Goal: Transaction & Acquisition: Obtain resource

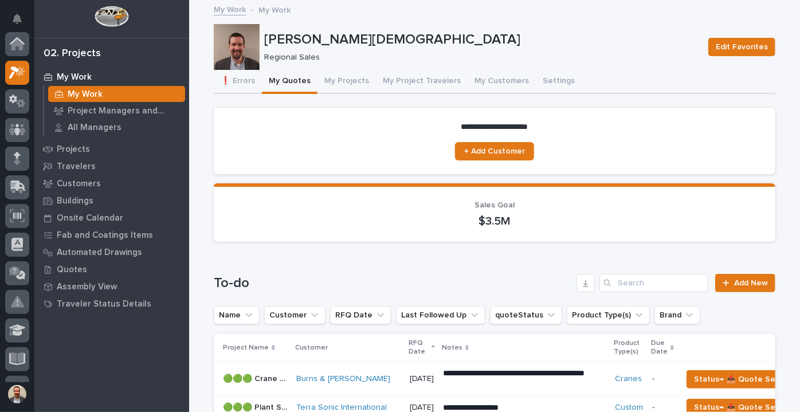
scroll to position [29, 0]
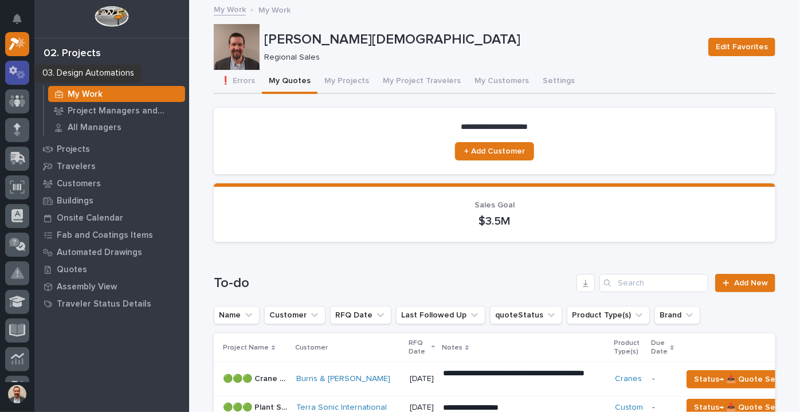
click at [17, 76] on icon at bounding box center [17, 72] width 17 height 13
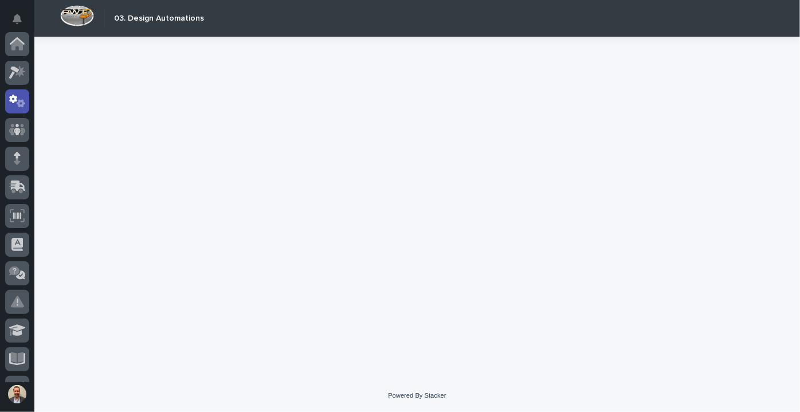
scroll to position [57, 0]
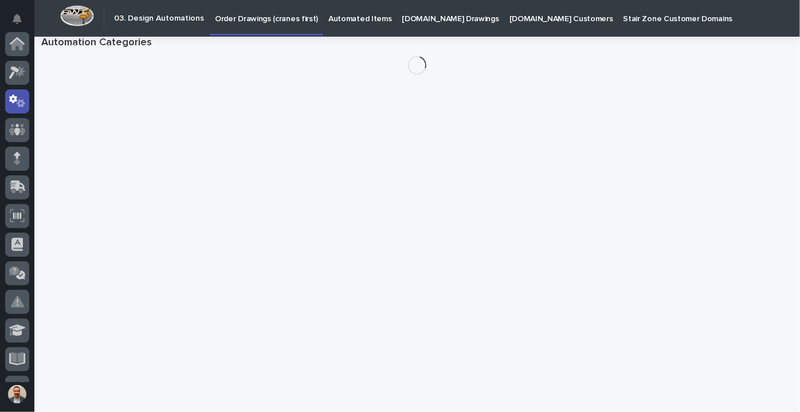
scroll to position [57, 0]
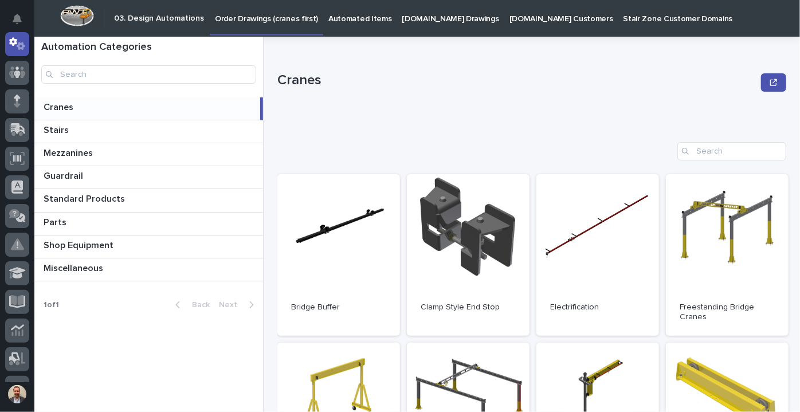
drag, startPoint x: 92, startPoint y: 107, endPoint x: 97, endPoint y: 107, distance: 5.8
click at [93, 107] on p at bounding box center [150, 107] width 212 height 11
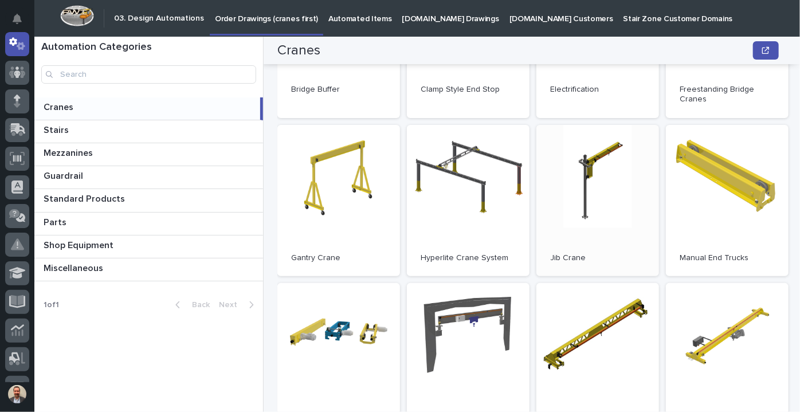
scroll to position [260, 0]
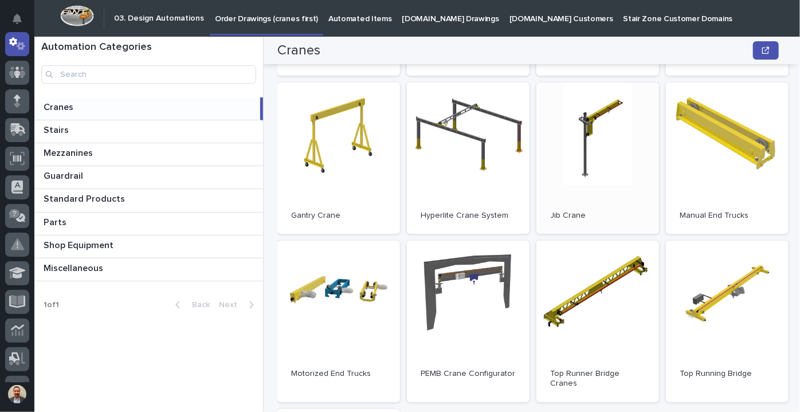
click at [576, 155] on link "Open" at bounding box center [598, 159] width 123 height 152
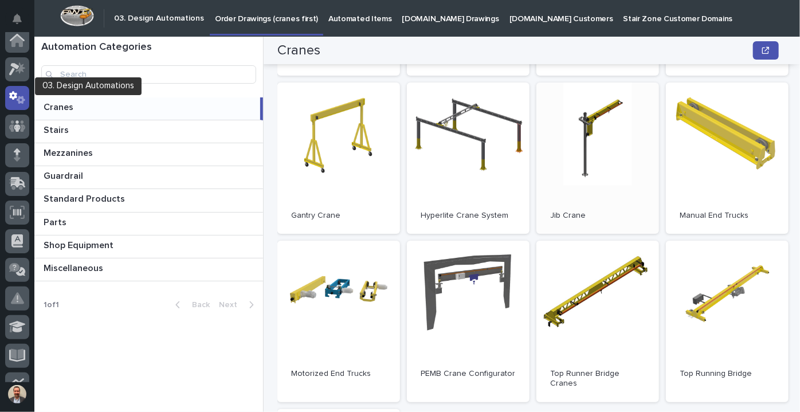
scroll to position [0, 0]
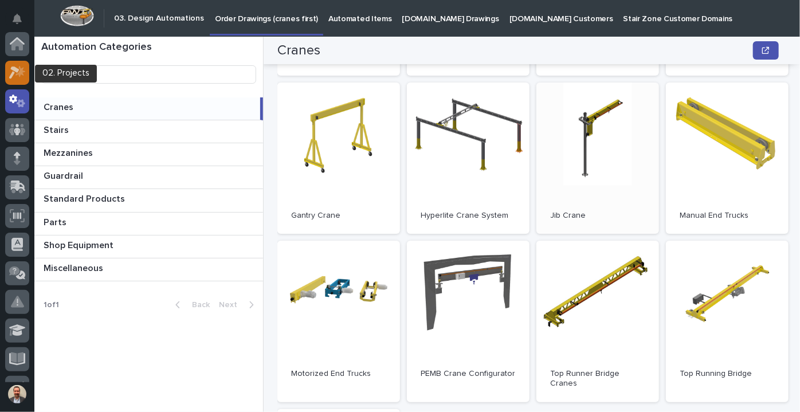
click at [18, 67] on icon at bounding box center [17, 72] width 17 height 13
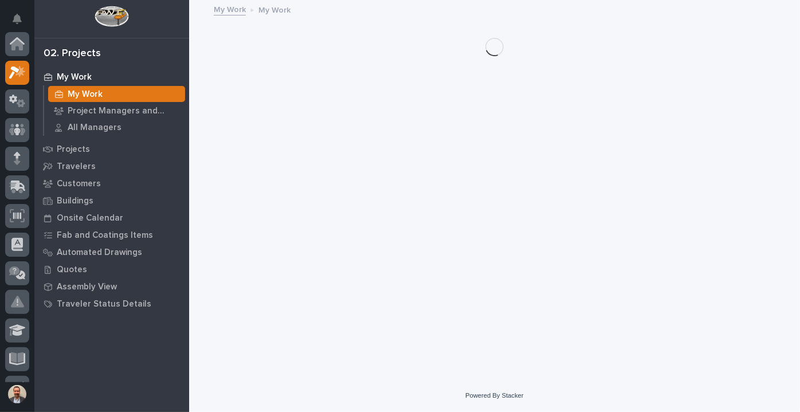
scroll to position [29, 0]
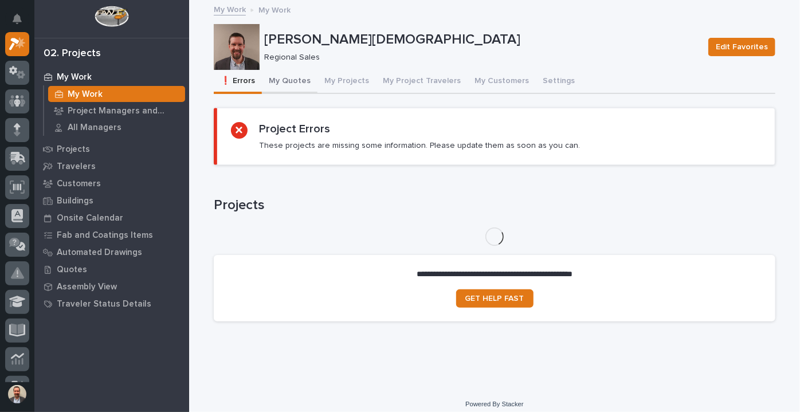
click at [298, 85] on button "My Quotes" at bounding box center [290, 82] width 56 height 24
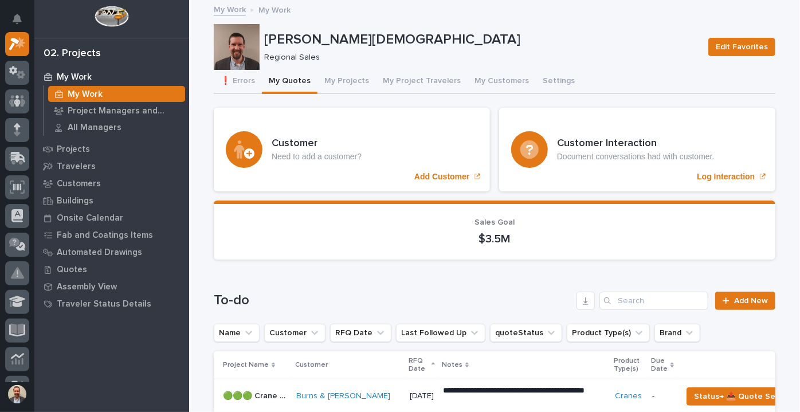
scroll to position [260, 0]
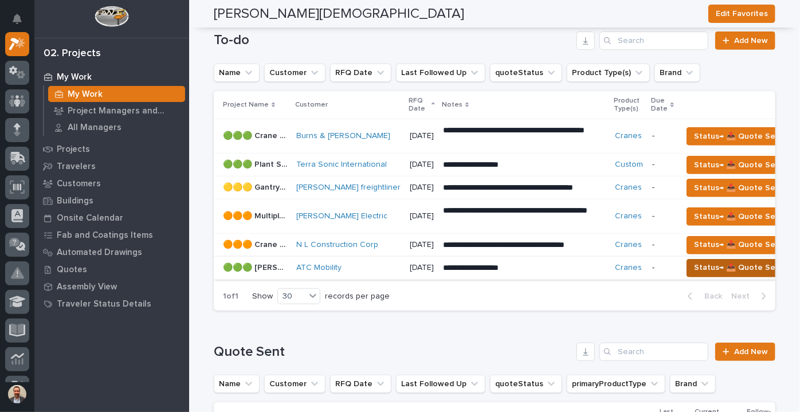
click at [706, 261] on span "Status→ 📤 Quote Sent" at bounding box center [738, 268] width 89 height 14
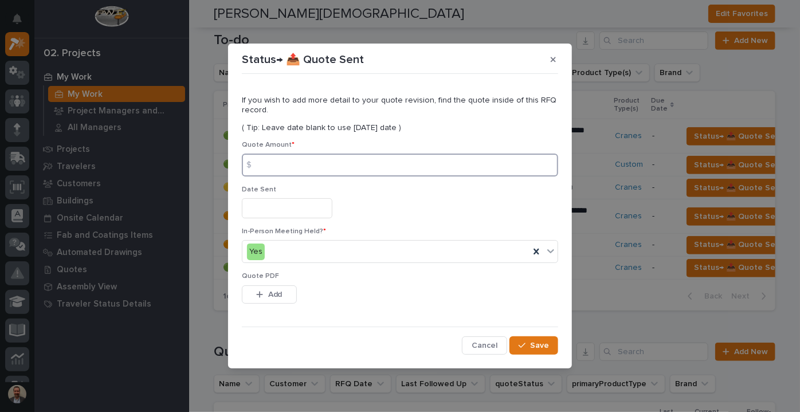
click at [334, 167] on input at bounding box center [400, 165] width 316 height 23
type input "6987"
click at [324, 209] on input "text" at bounding box center [287, 208] width 91 height 20
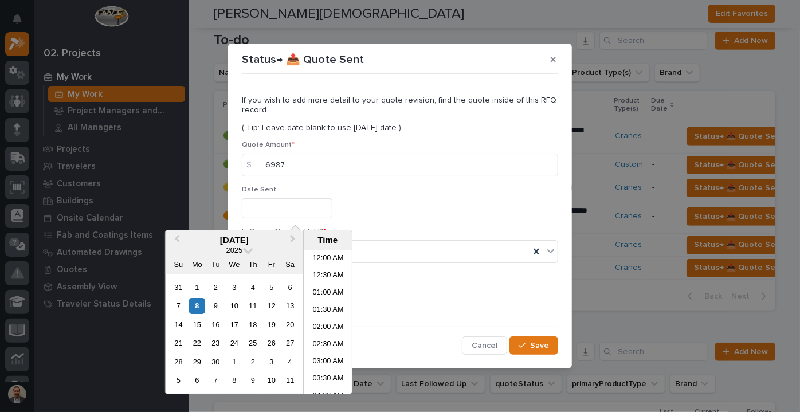
scroll to position [229, 0]
click at [196, 302] on div "8" at bounding box center [196, 306] width 15 height 15
type input "**********"
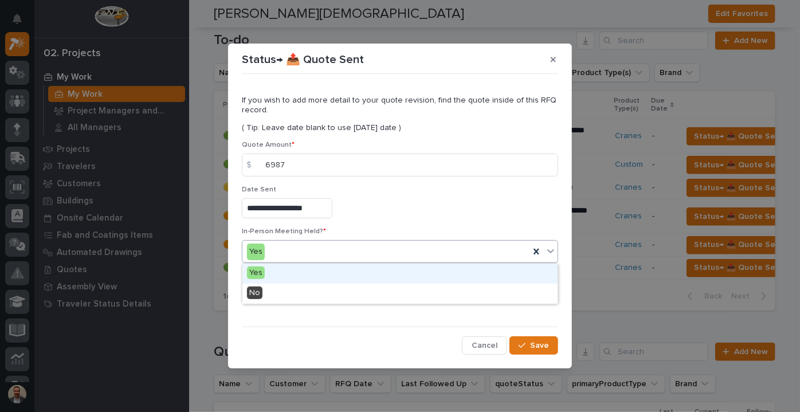
click at [397, 249] on div "Yes" at bounding box center [385, 251] width 287 height 19
click at [265, 273] on div "Yes" at bounding box center [399, 274] width 315 height 20
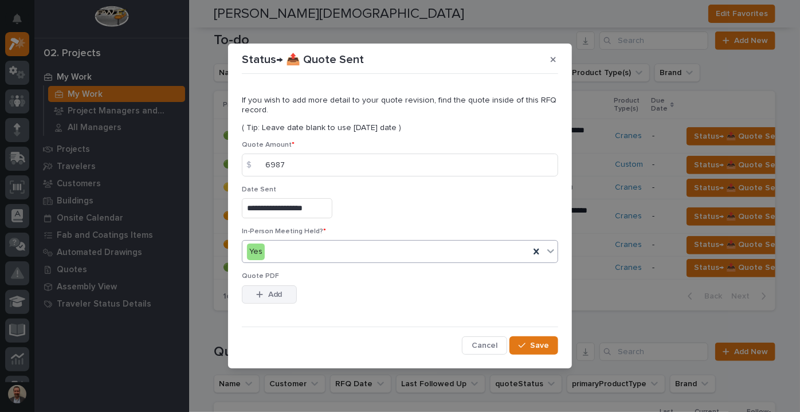
click at [266, 289] on button "Add" at bounding box center [269, 294] width 55 height 18
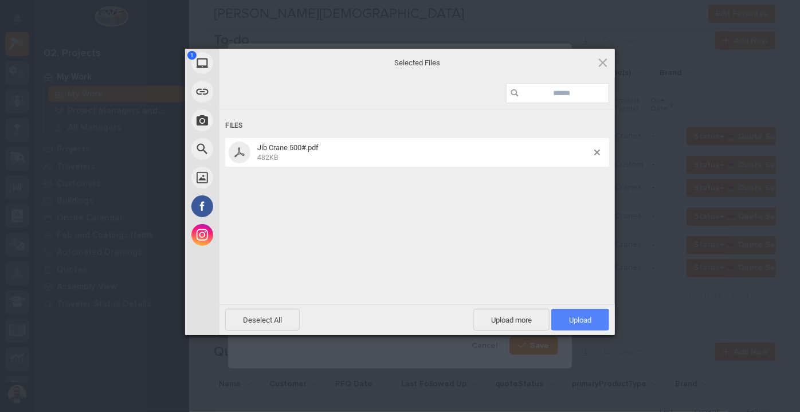
click at [587, 323] on span "Upload 1" at bounding box center [580, 320] width 22 height 9
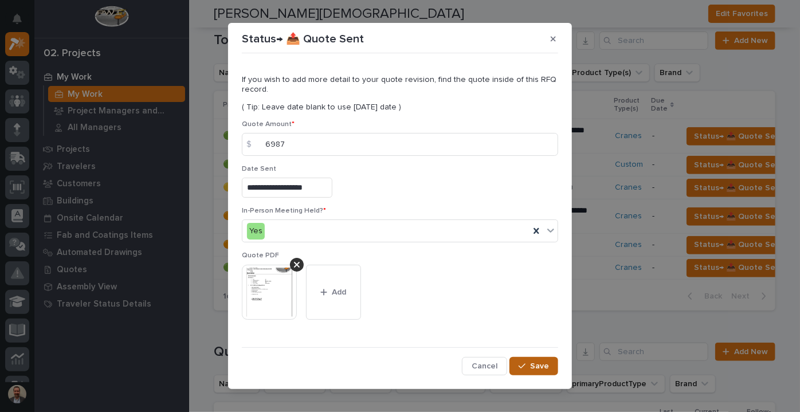
click at [530, 371] on button "Save" at bounding box center [534, 366] width 49 height 18
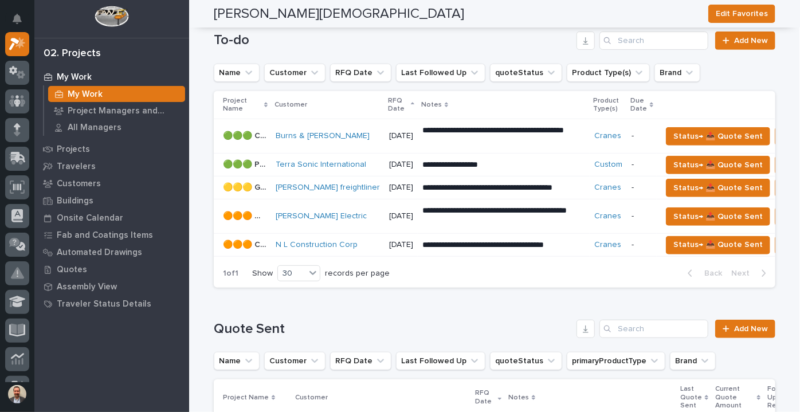
scroll to position [0, 0]
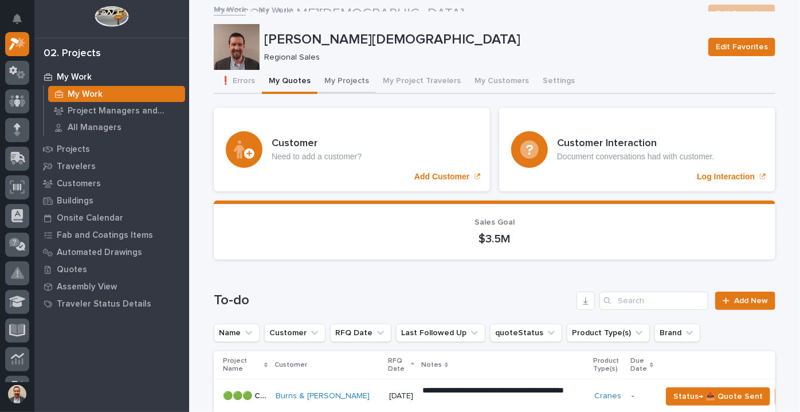
click at [338, 79] on button "My Projects" at bounding box center [347, 82] width 58 height 24
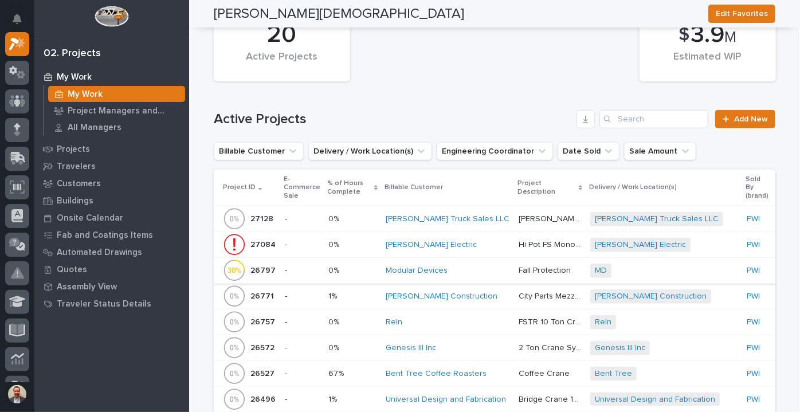
scroll to position [573, 0]
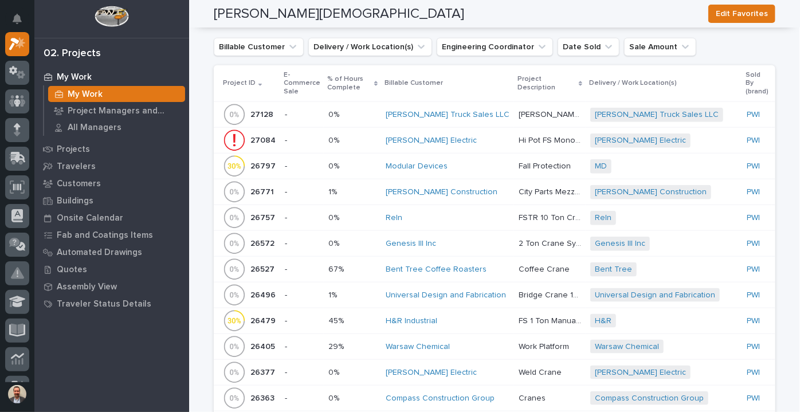
click at [490, 244] on div "Genesis III Inc" at bounding box center [448, 244] width 124 height 10
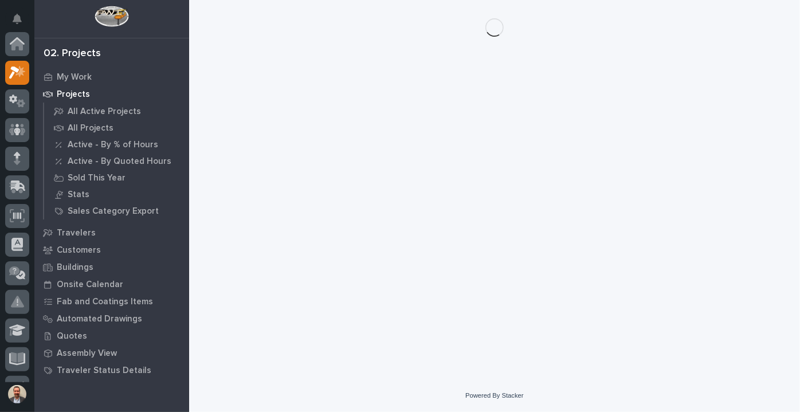
scroll to position [29, 0]
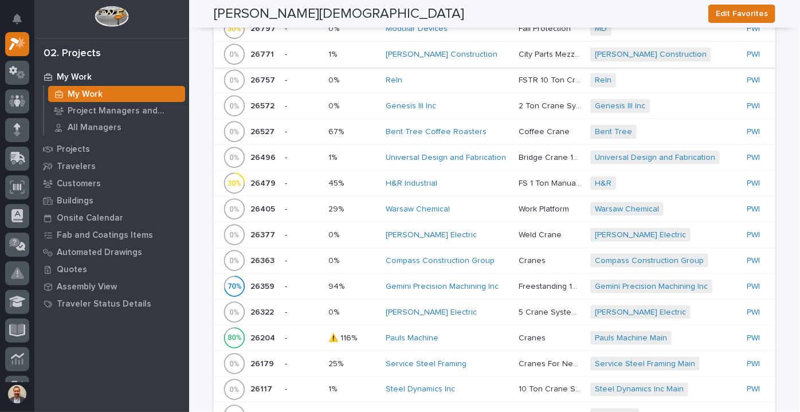
scroll to position [729, 0]
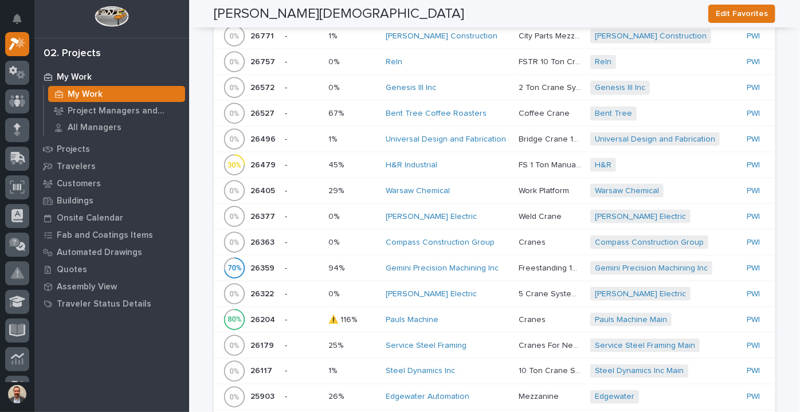
click at [519, 238] on p "Cranes" at bounding box center [533, 242] width 29 height 12
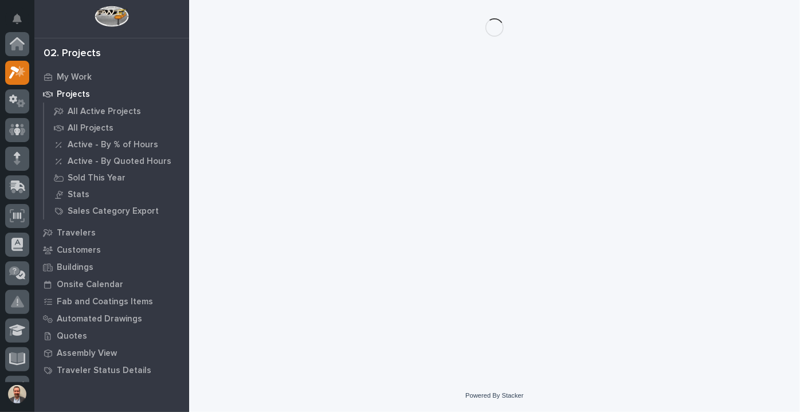
scroll to position [29, 0]
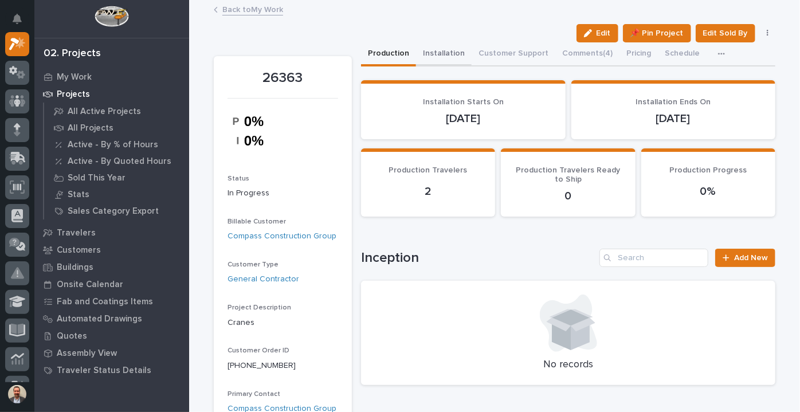
click at [435, 54] on button "Installation" at bounding box center [444, 54] width 56 height 24
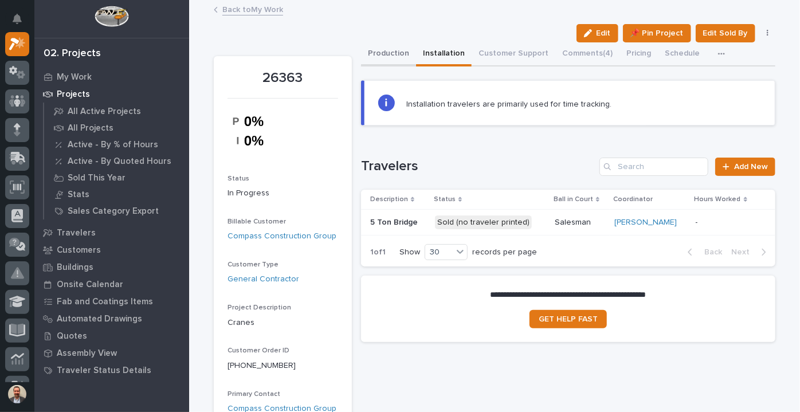
click at [381, 50] on button "Production" at bounding box center [388, 54] width 55 height 24
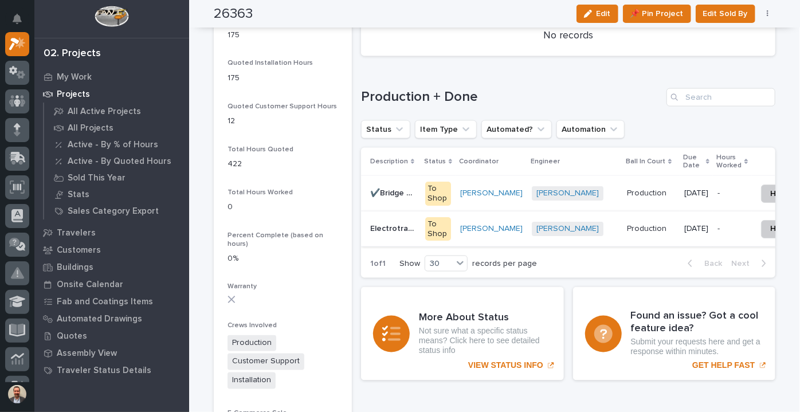
scroll to position [833, 0]
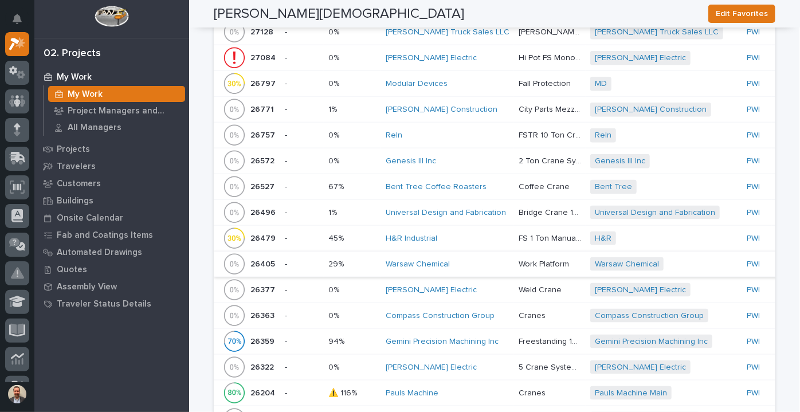
scroll to position [677, 0]
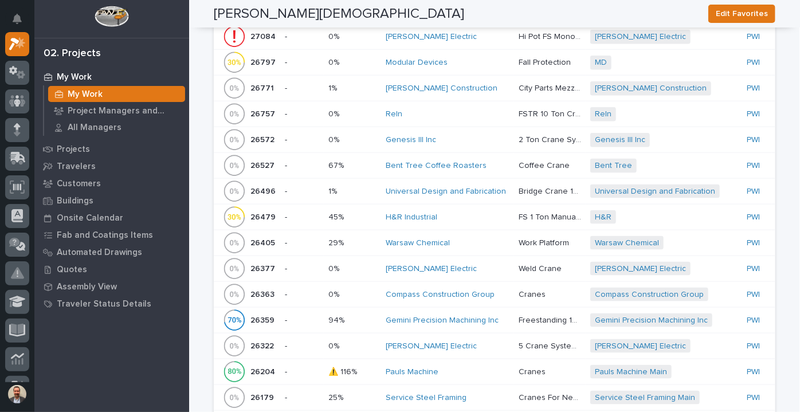
click at [521, 187] on p "Bridge Crane 10 Ton" at bounding box center [551, 191] width 65 height 12
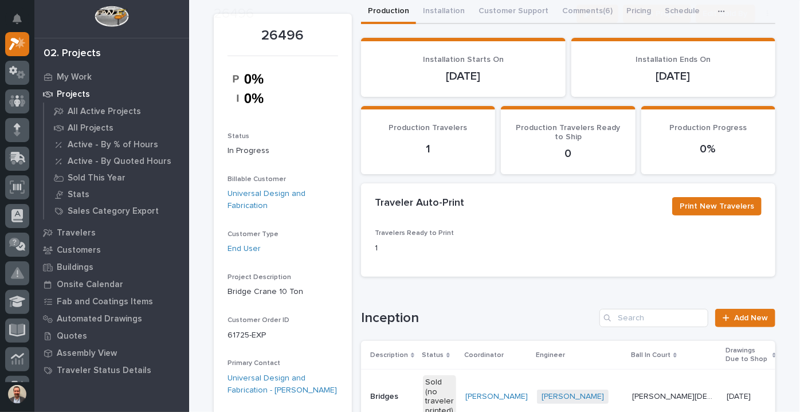
scroll to position [260, 0]
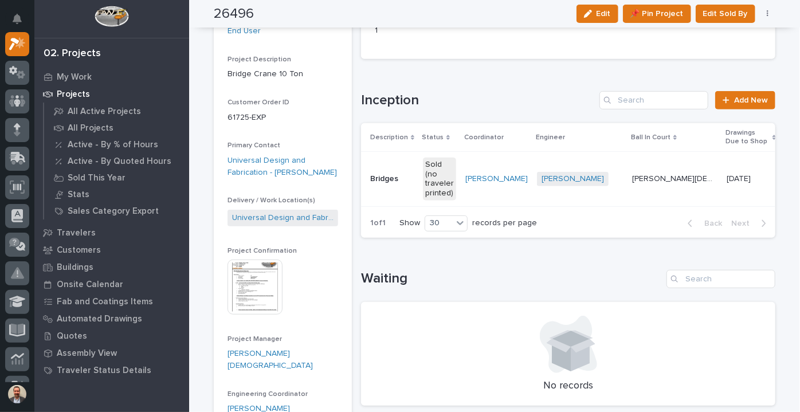
click at [504, 190] on td "[PERSON_NAME]" at bounding box center [497, 179] width 72 height 54
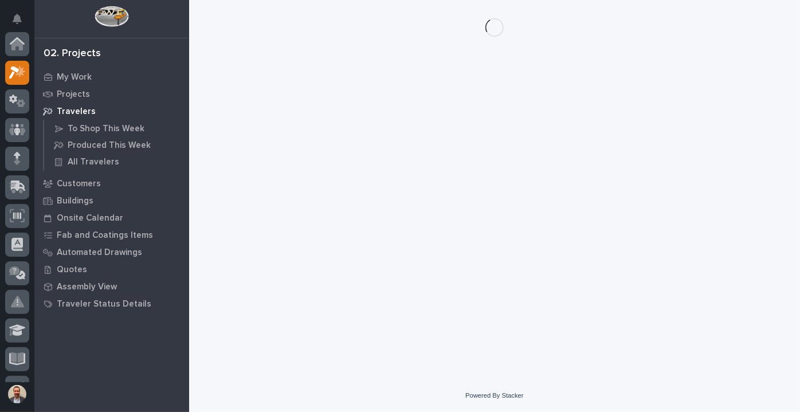
scroll to position [29, 0]
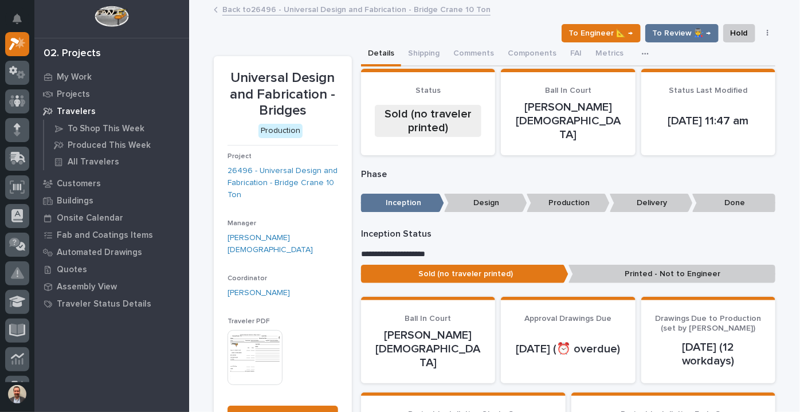
click at [259, 339] on img at bounding box center [255, 357] width 55 height 55
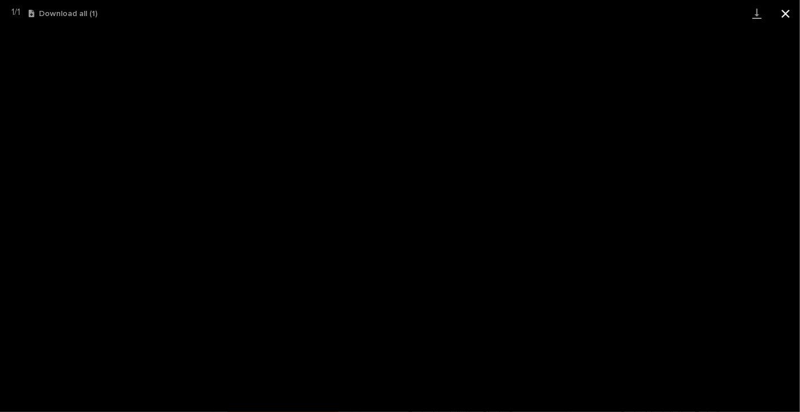
click at [792, 10] on button "Close gallery" at bounding box center [786, 13] width 29 height 27
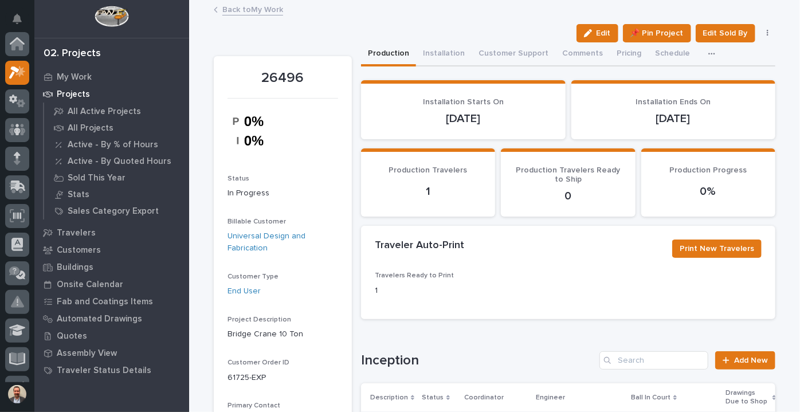
scroll to position [29, 0]
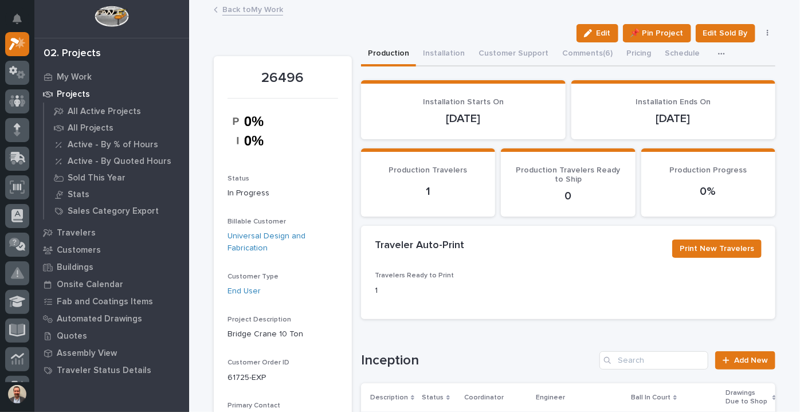
click at [255, 10] on link "Back to My Work" at bounding box center [252, 8] width 61 height 13
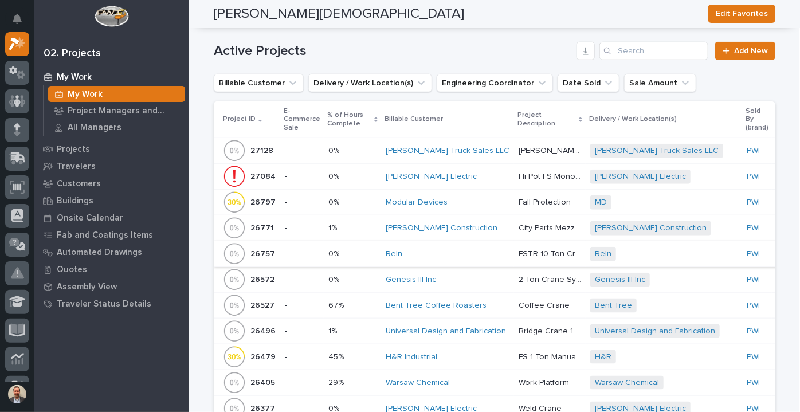
scroll to position [521, 0]
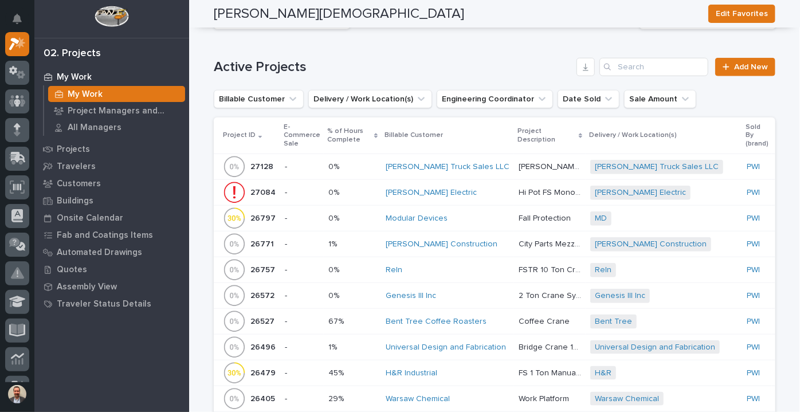
click at [482, 214] on div "Modular Devices" at bounding box center [448, 219] width 124 height 10
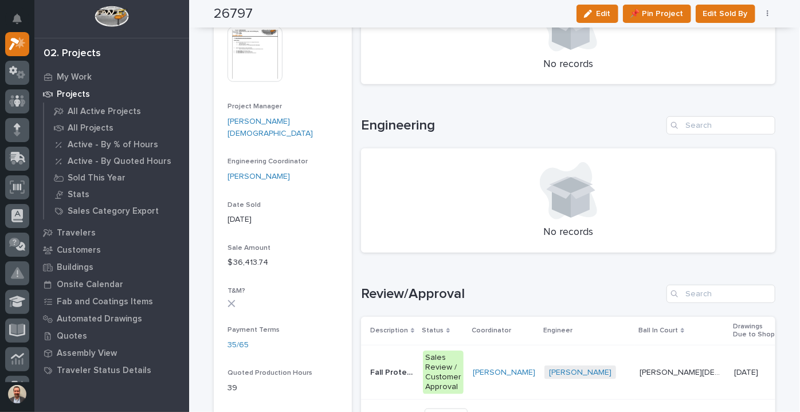
scroll to position [677, 0]
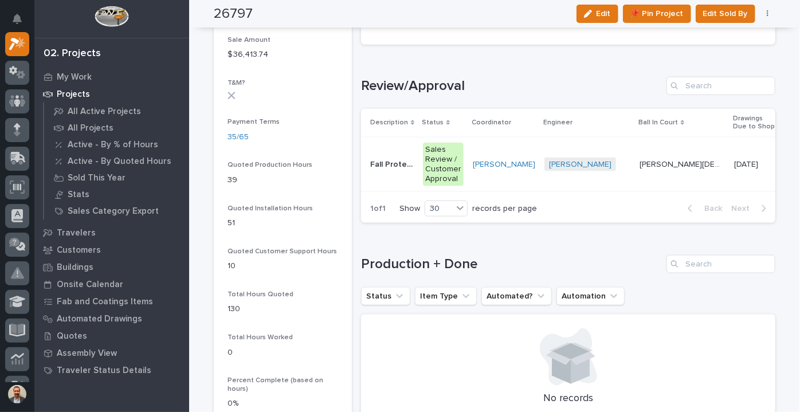
click at [640, 162] on p "[PERSON_NAME][DEMOGRAPHIC_DATA]" at bounding box center [684, 164] width 88 height 12
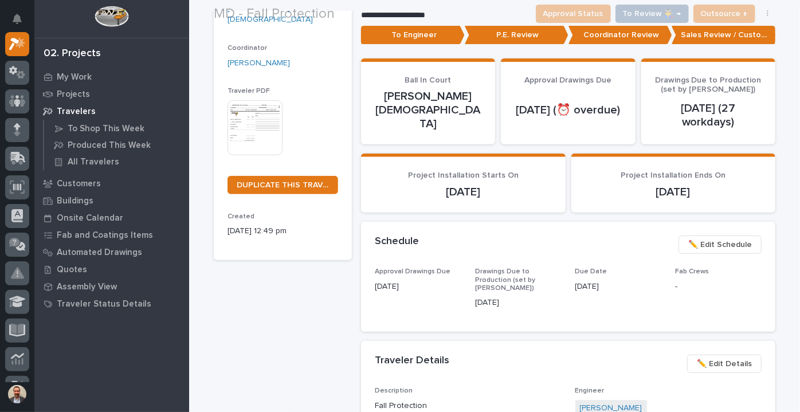
scroll to position [208, 0]
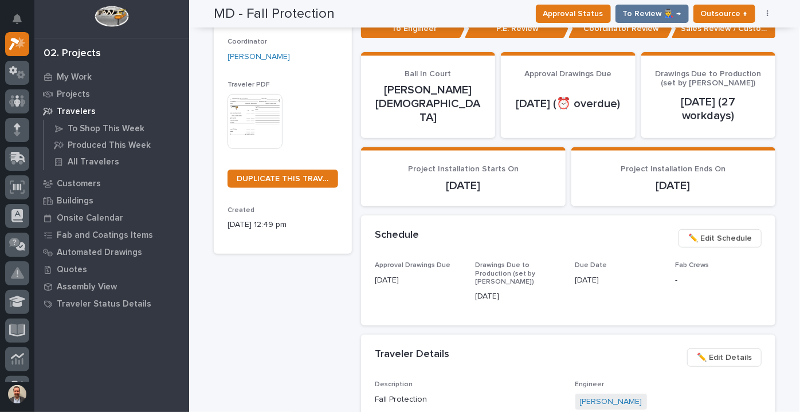
click at [272, 111] on img at bounding box center [255, 121] width 55 height 55
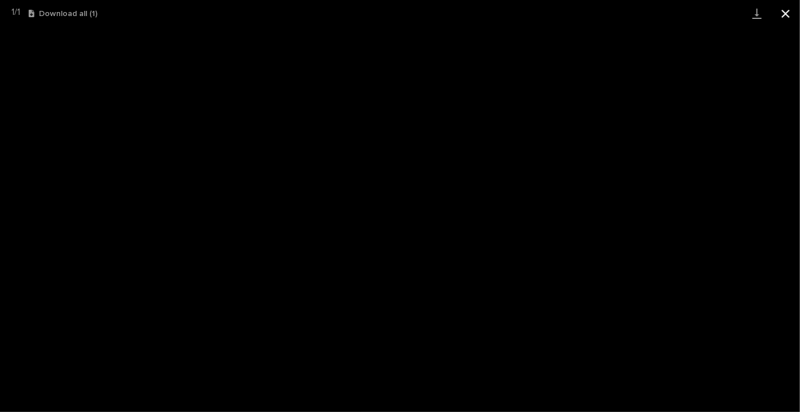
click at [785, 11] on button "Close gallery" at bounding box center [786, 13] width 29 height 27
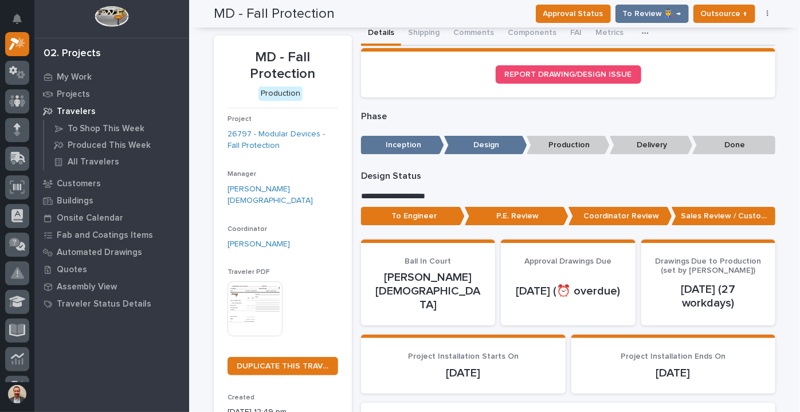
scroll to position [0, 0]
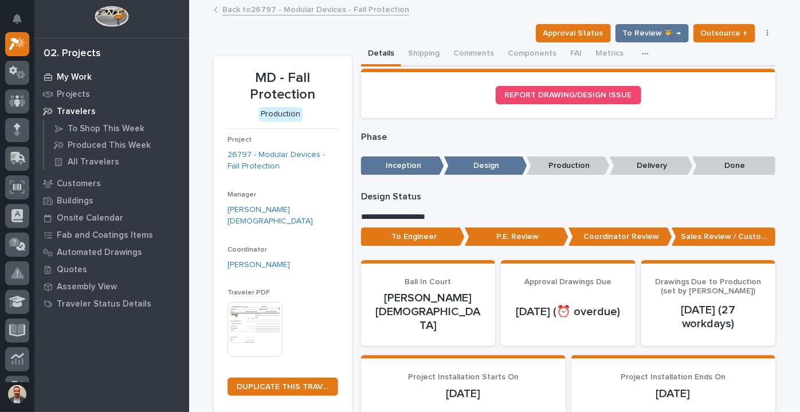
click at [73, 77] on p "My Work" at bounding box center [74, 77] width 35 height 10
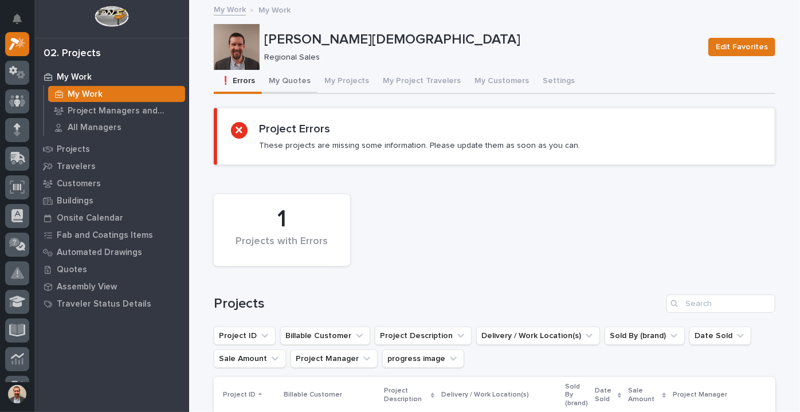
click at [283, 80] on button "My Quotes" at bounding box center [290, 82] width 56 height 24
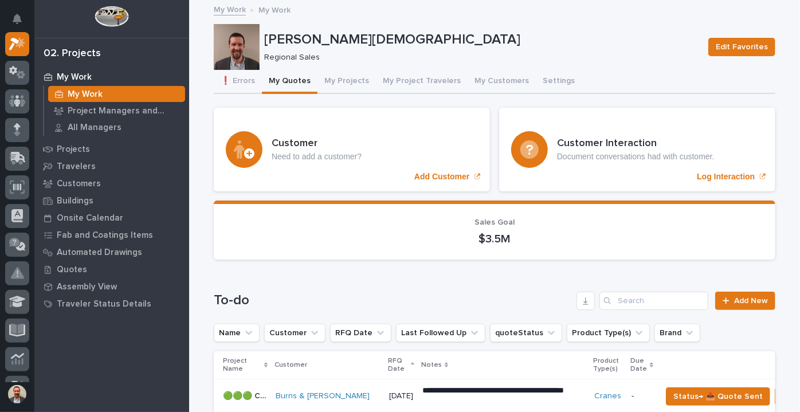
scroll to position [156, 0]
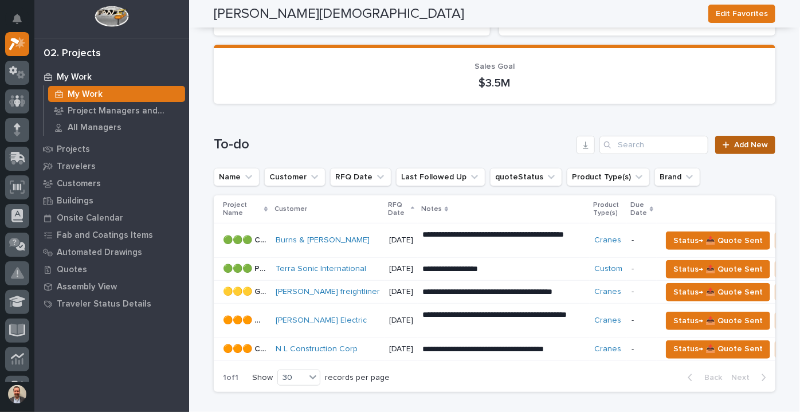
click at [749, 144] on span "Add New" at bounding box center [751, 145] width 34 height 8
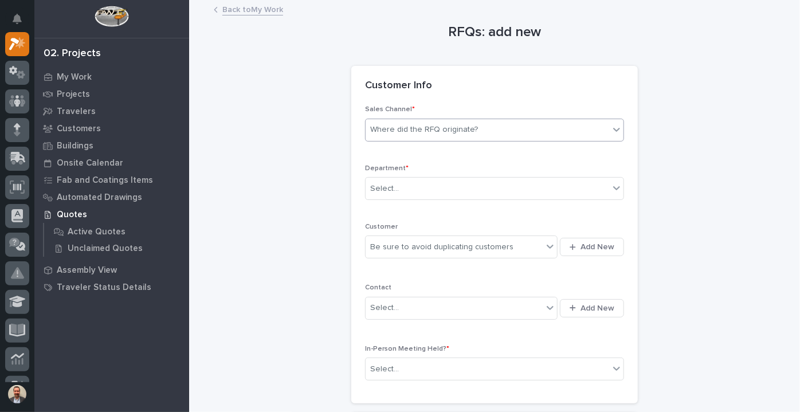
click at [524, 140] on body "My Settings Log Out 02. Projects My Work Projects Travelers Customers Buildings…" at bounding box center [400, 206] width 800 height 412
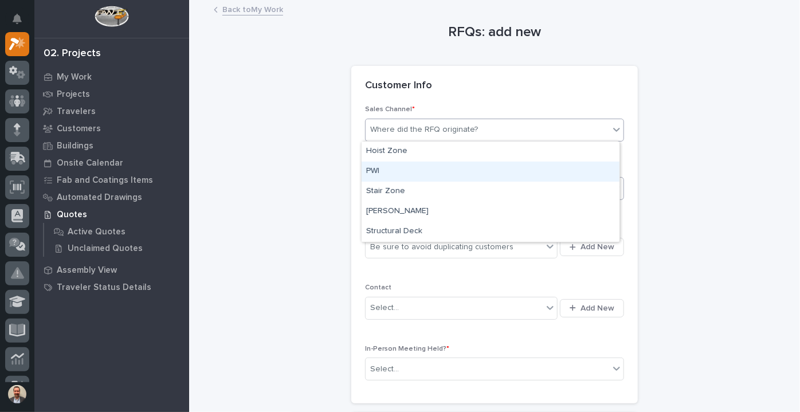
click at [475, 179] on div "PWI" at bounding box center [491, 172] width 258 height 20
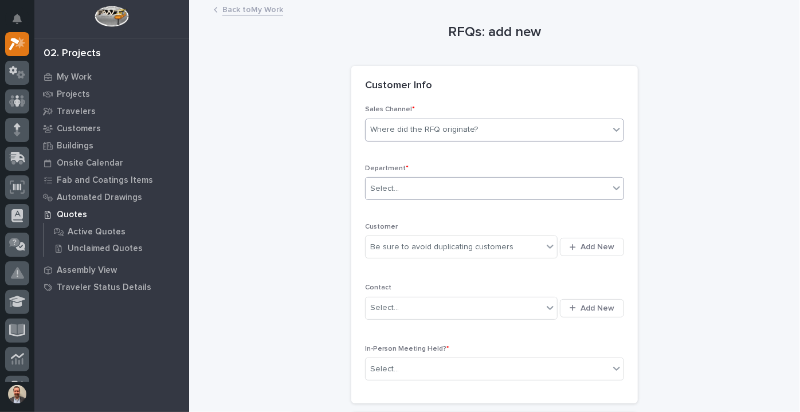
click at [480, 186] on div "Select..." at bounding box center [488, 188] width 244 height 19
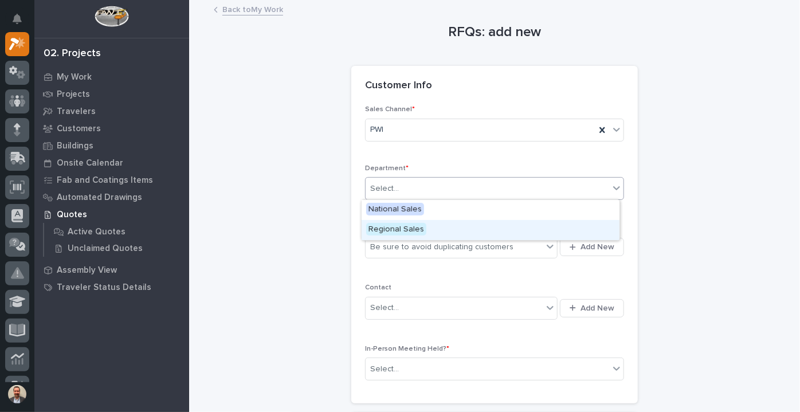
click at [471, 230] on div "Regional Sales" at bounding box center [491, 230] width 258 height 20
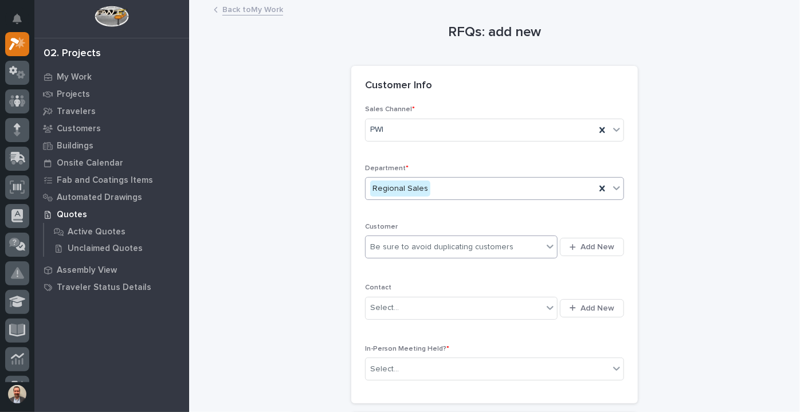
click at [478, 249] on div "Be sure to avoid duplicating customers" at bounding box center [441, 247] width 143 height 12
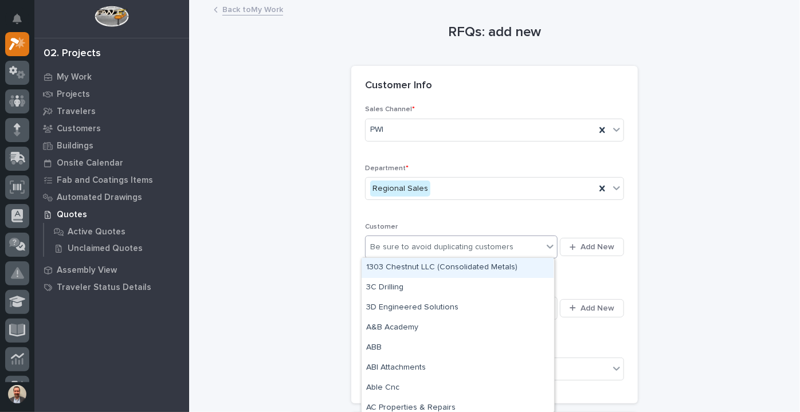
type input "*"
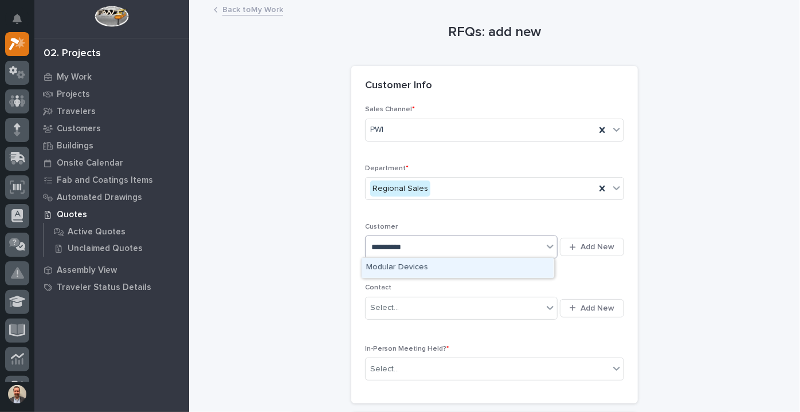
type input "**********"
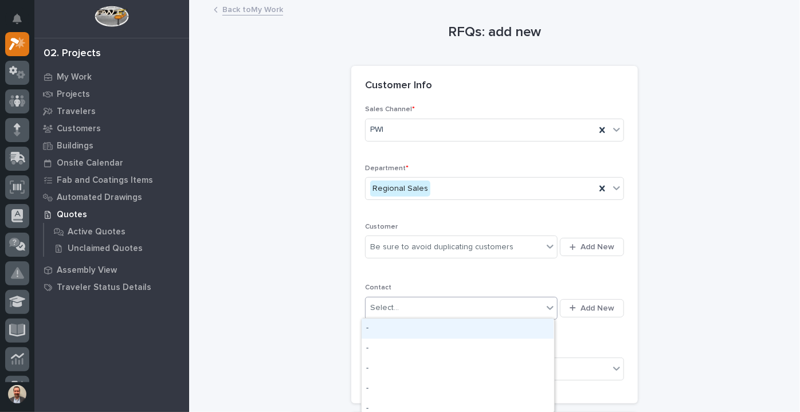
click at [494, 318] on div "Select..." at bounding box center [461, 308] width 193 height 23
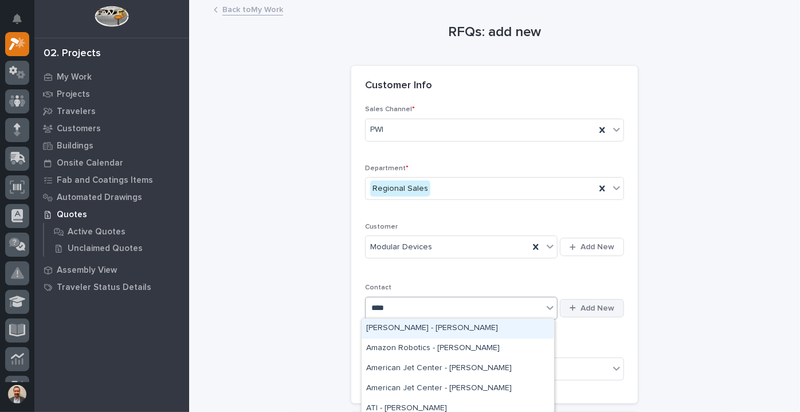
type input "****"
click at [594, 304] on span "Add New" at bounding box center [598, 308] width 34 height 10
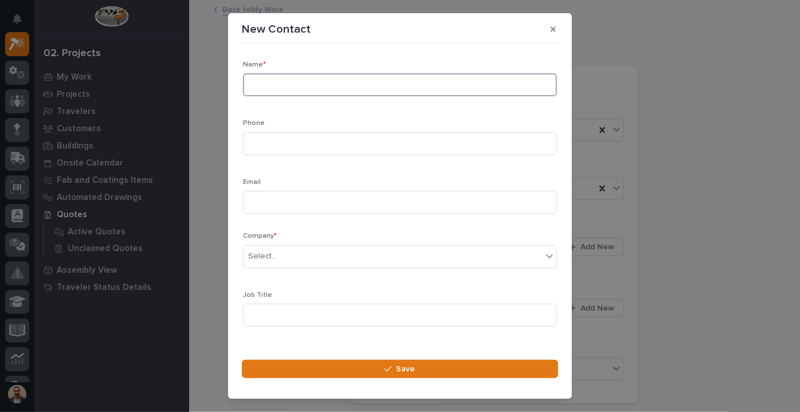
drag, startPoint x: 297, startPoint y: 77, endPoint x: 299, endPoint y: 93, distance: 16.1
click at [298, 83] on input at bounding box center [400, 84] width 314 height 23
type input "[PERSON_NAME]"
click at [379, 256] on div "Select..." at bounding box center [393, 256] width 299 height 19
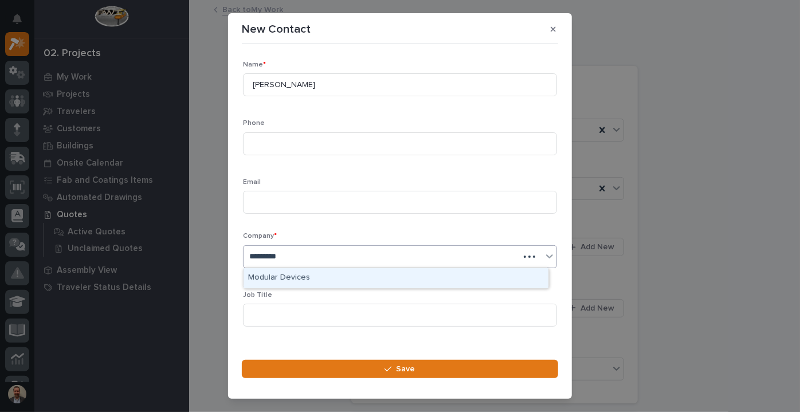
type input "**********"
click at [356, 282] on div "Modular Devices" at bounding box center [396, 278] width 305 height 20
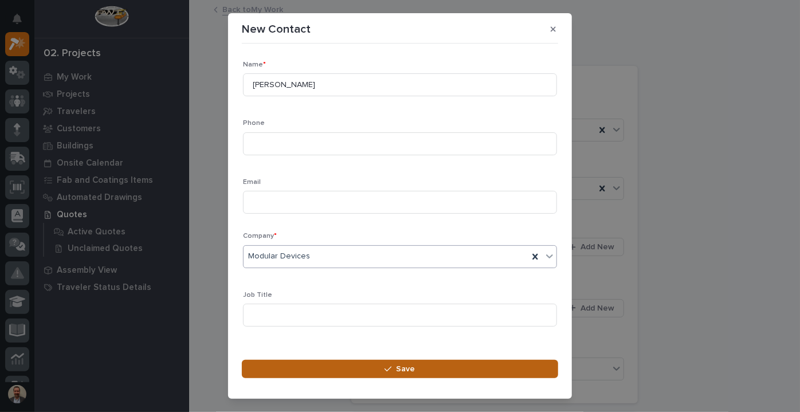
click at [398, 365] on span "Save" at bounding box center [406, 369] width 19 height 10
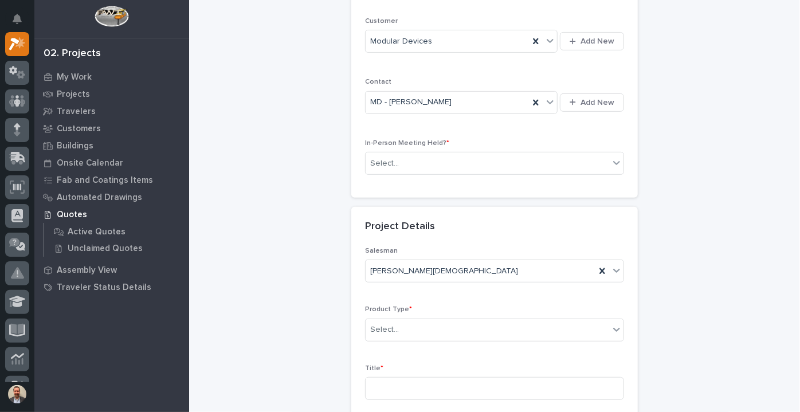
scroll to position [208, 0]
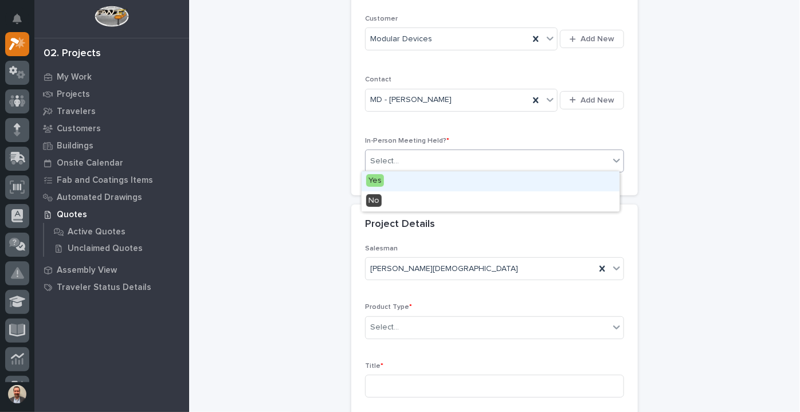
click at [455, 153] on div "Select..." at bounding box center [488, 161] width 244 height 19
click at [442, 181] on div "Yes" at bounding box center [491, 181] width 258 height 20
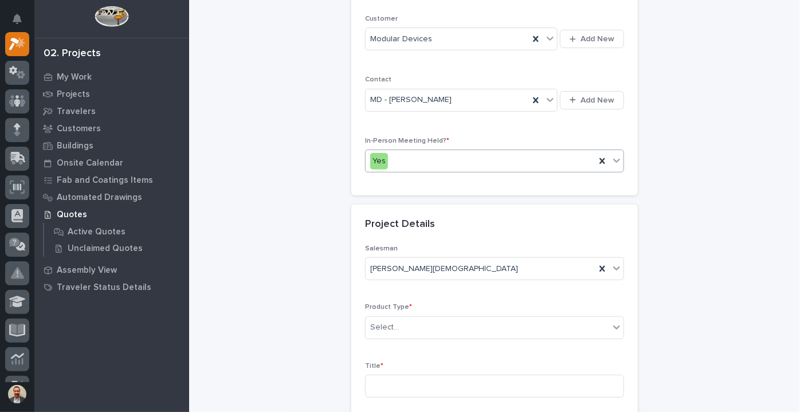
scroll to position [417, 0]
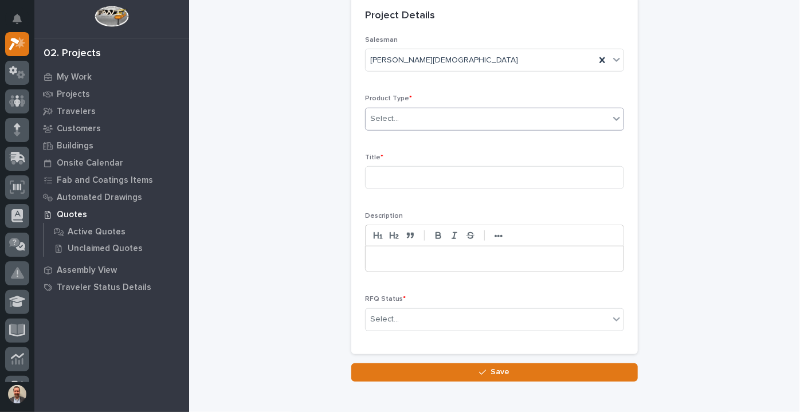
click at [447, 127] on div "Select..." at bounding box center [494, 119] width 259 height 23
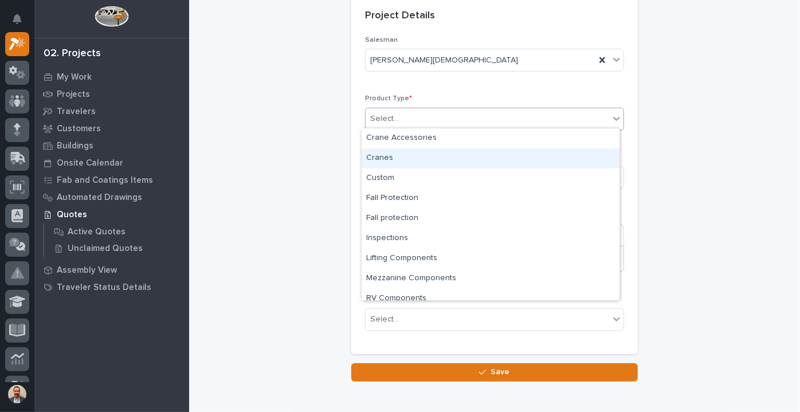
click at [434, 155] on div "Cranes" at bounding box center [491, 158] width 258 height 20
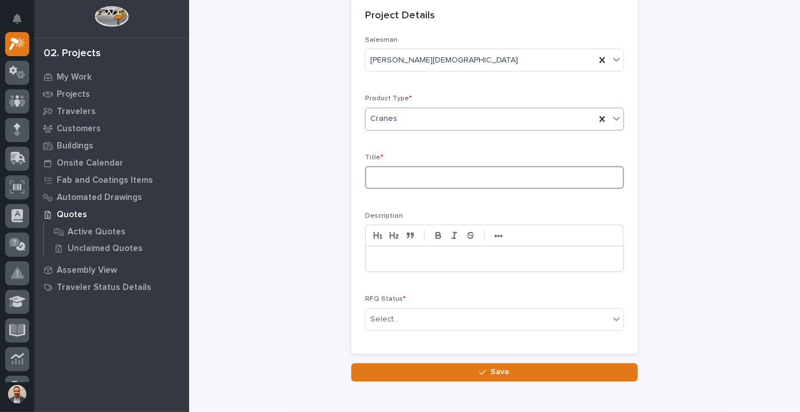
click at [441, 172] on input at bounding box center [494, 177] width 259 height 23
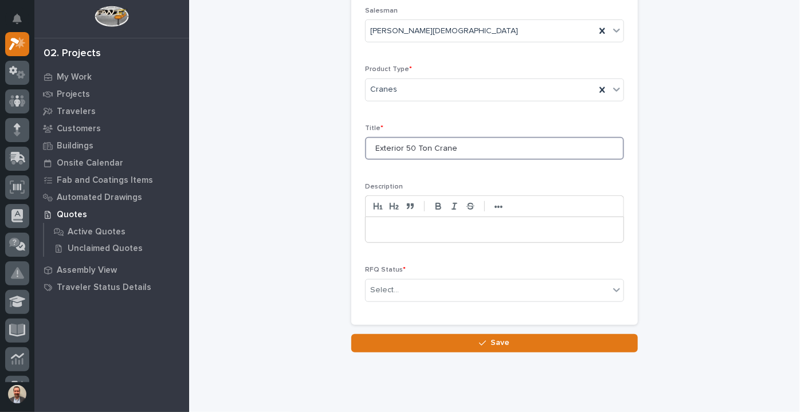
scroll to position [472, 0]
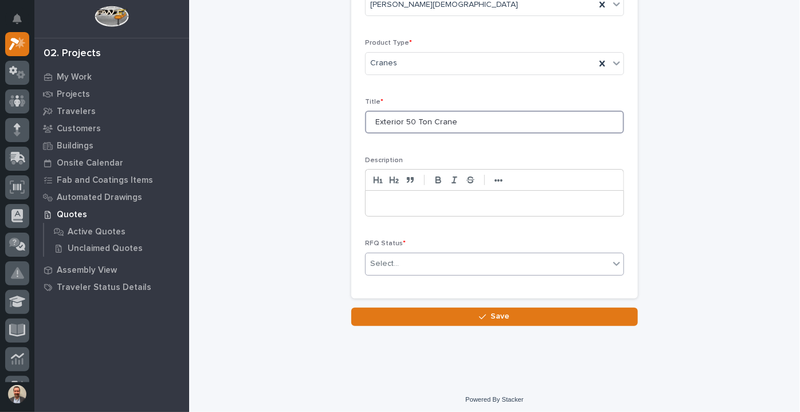
type input "Exterior 50 Ton Crane"
click at [464, 266] on div "Select..." at bounding box center [488, 264] width 244 height 19
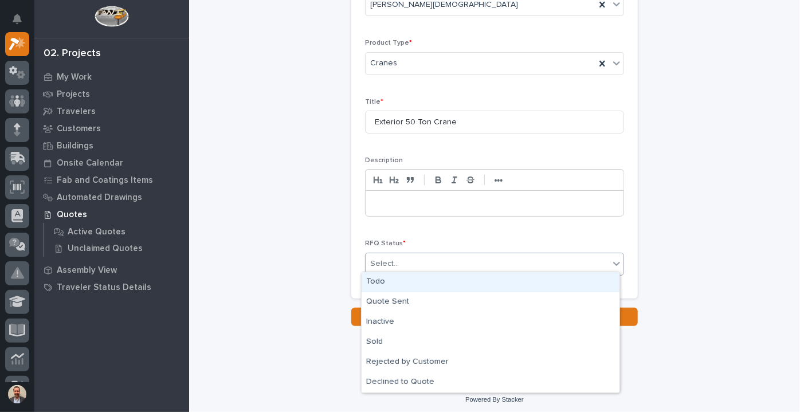
click at [465, 280] on div "Todo" at bounding box center [491, 282] width 258 height 20
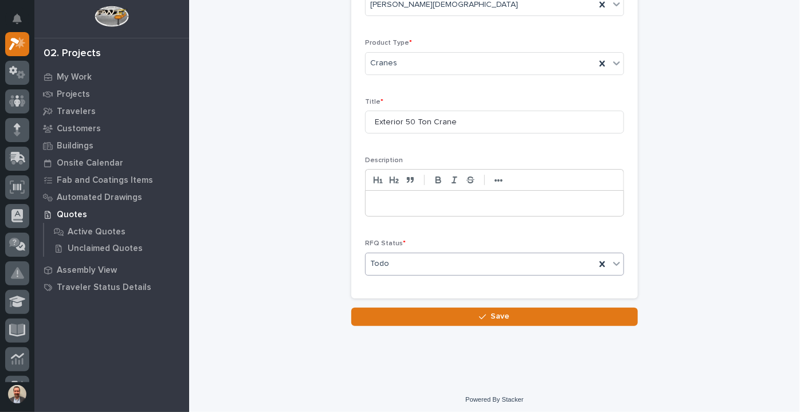
click at [426, 198] on p at bounding box center [494, 203] width 241 height 11
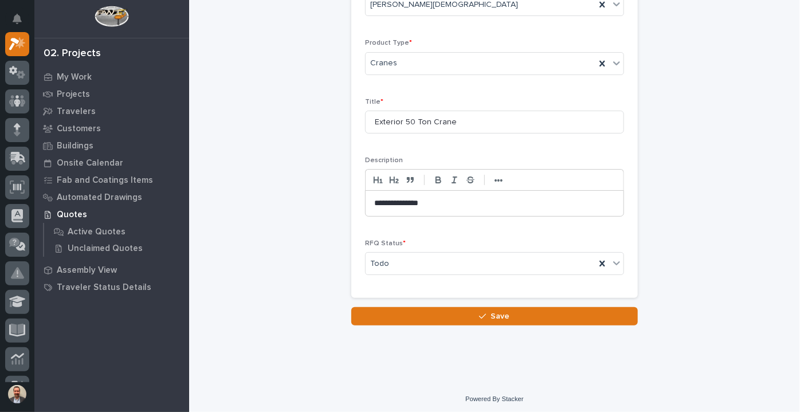
click at [501, 319] on button "Save" at bounding box center [494, 316] width 287 height 18
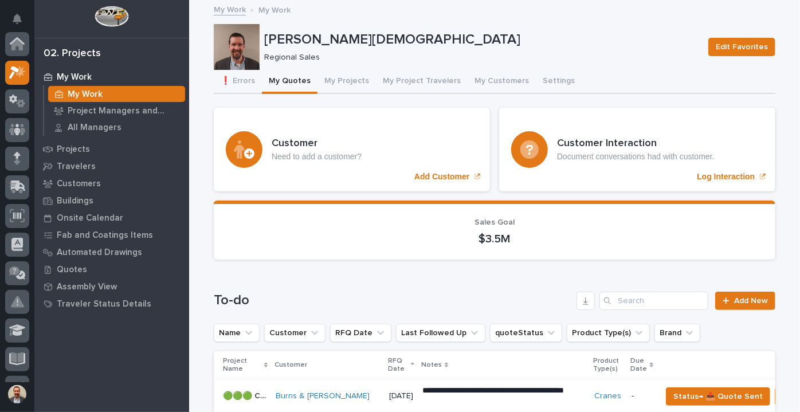
scroll to position [29, 0]
